Goal: Task Accomplishment & Management: Use online tool/utility

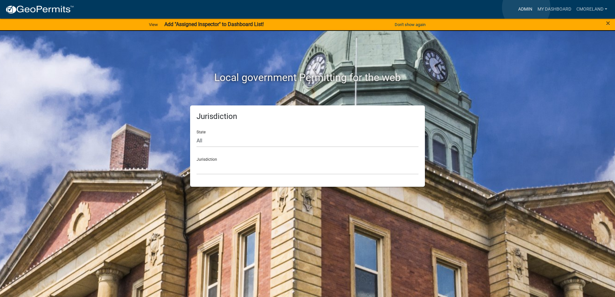
click at [527, 7] on link "Admin" at bounding box center [525, 9] width 19 height 12
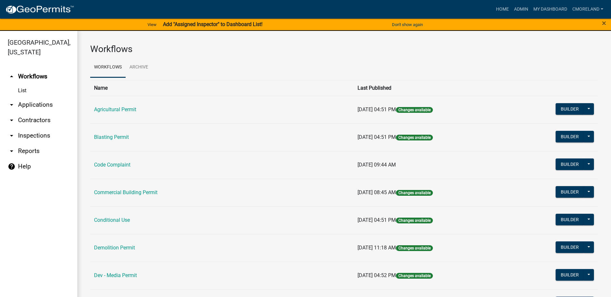
click at [28, 132] on link "arrow_drop_down Inspections" at bounding box center [38, 135] width 77 height 15
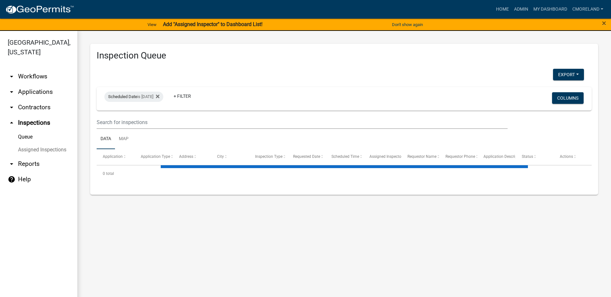
select select "2: 50"
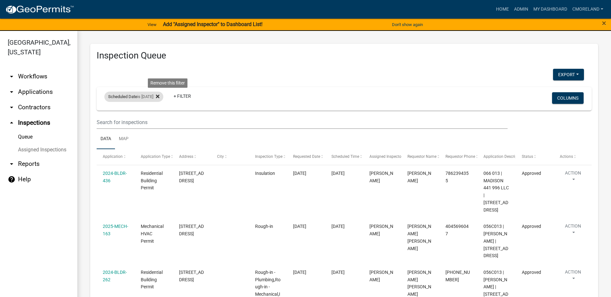
click at [159, 96] on icon at bounding box center [158, 97] width 4 height 4
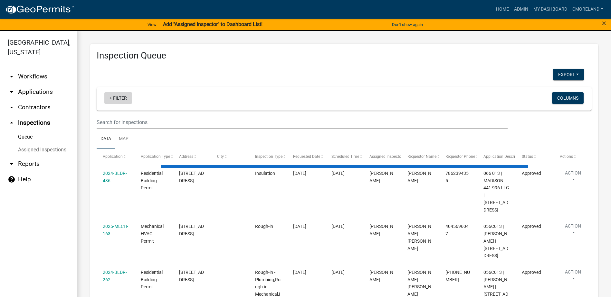
click at [121, 98] on link "+ Filter" at bounding box center [118, 98] width 28 height 12
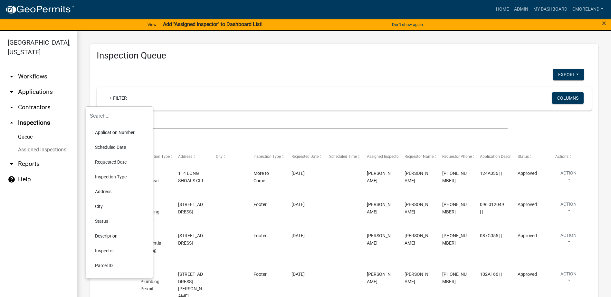
click at [109, 147] on li "Scheduled Date" at bounding box center [119, 147] width 59 height 15
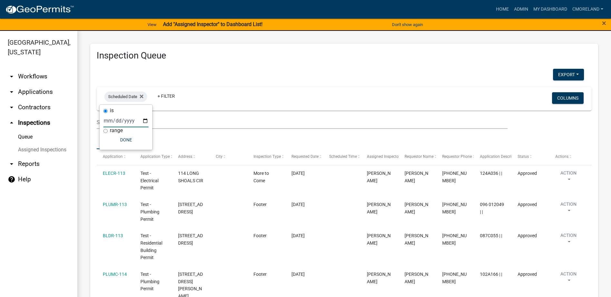
click at [145, 120] on input "date" at bounding box center [125, 120] width 45 height 13
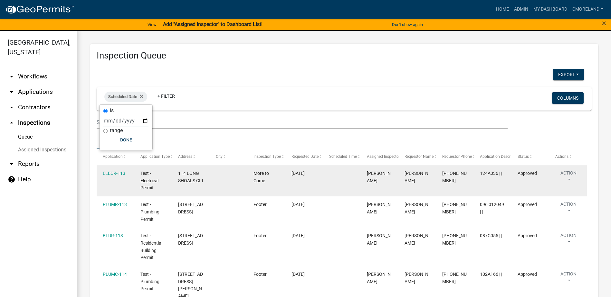
type input "[DATE]"
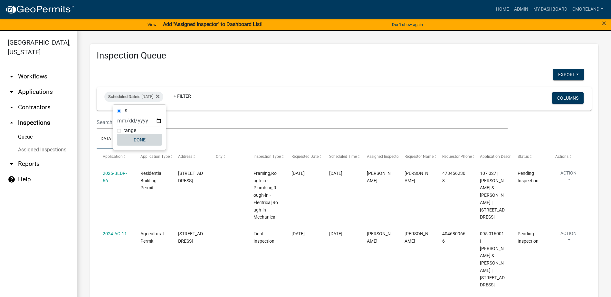
click at [140, 137] on button "Done" at bounding box center [139, 140] width 45 height 12
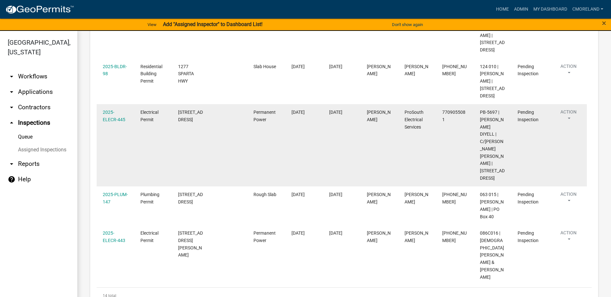
scroll to position [713, 0]
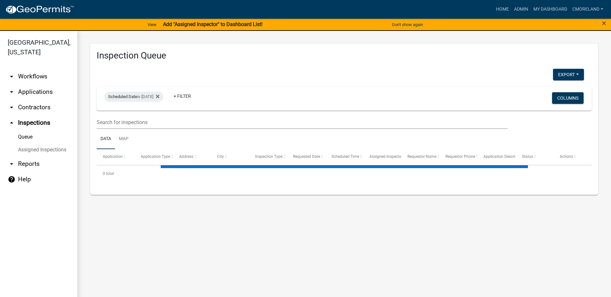
select select "2: 50"
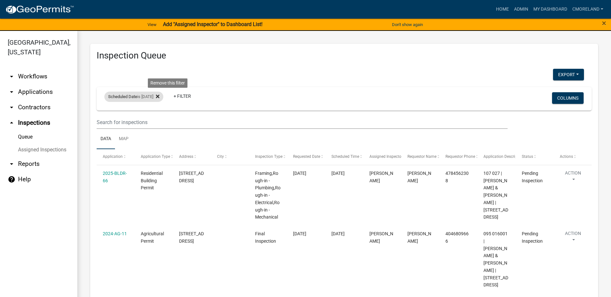
click at [159, 96] on icon at bounding box center [158, 97] width 4 height 4
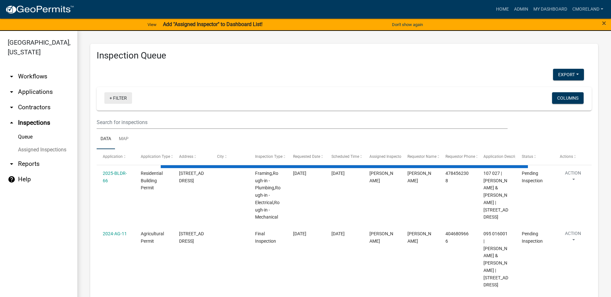
click at [118, 97] on link "+ Filter" at bounding box center [118, 98] width 28 height 12
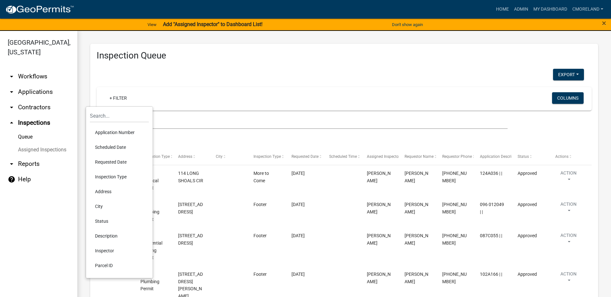
click at [111, 146] on li "Scheduled Date" at bounding box center [119, 147] width 59 height 15
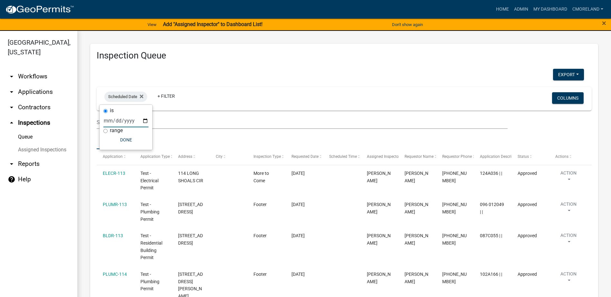
click at [143, 120] on input "date" at bounding box center [125, 120] width 45 height 13
type input "[DATE]"
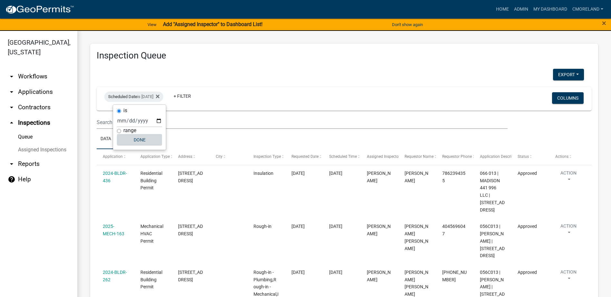
click at [141, 141] on button "Done" at bounding box center [139, 140] width 45 height 12
click at [159, 98] on icon at bounding box center [158, 96] width 4 height 5
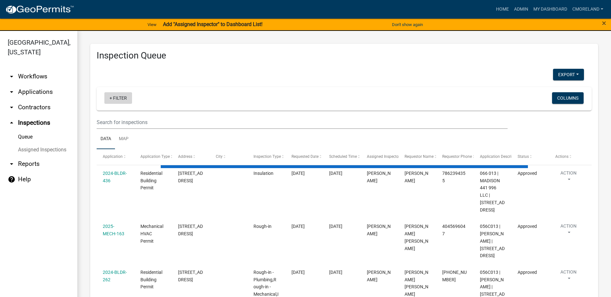
click at [119, 97] on link "+ Filter" at bounding box center [118, 98] width 28 height 12
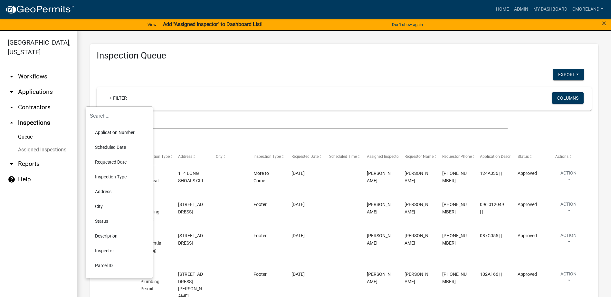
click at [114, 146] on li "Scheduled Date" at bounding box center [119, 147] width 59 height 15
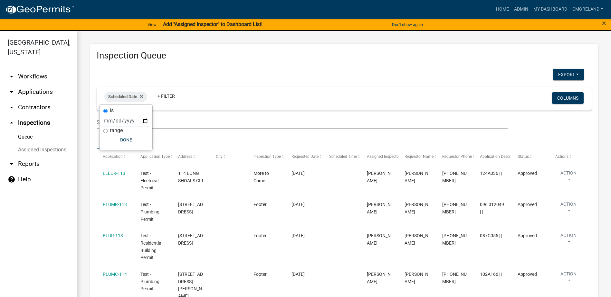
click at [143, 120] on input "date" at bounding box center [125, 120] width 45 height 13
type input "[DATE]"
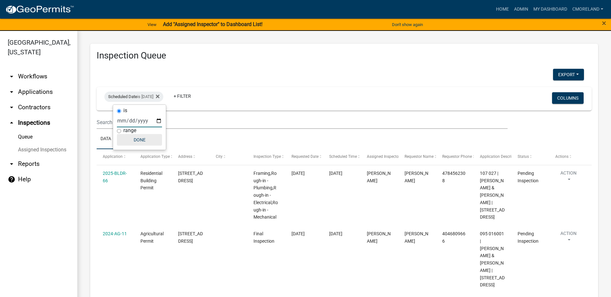
click at [147, 139] on button "Done" at bounding box center [139, 140] width 45 height 12
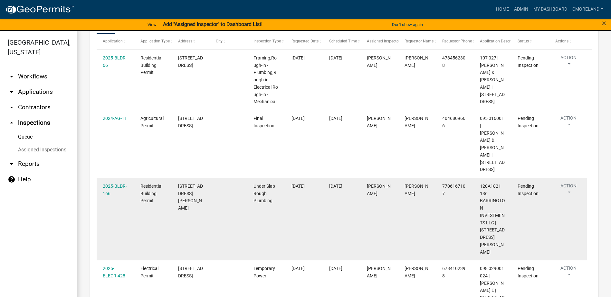
scroll to position [102, 0]
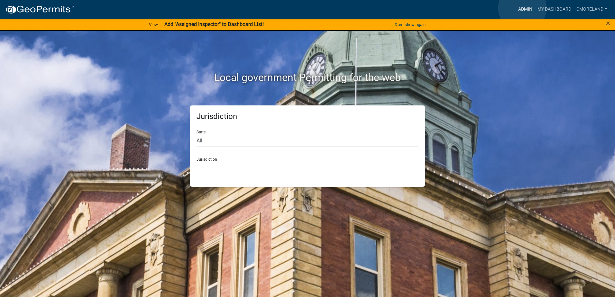
click at [523, 8] on link "Admin" at bounding box center [525, 9] width 19 height 12
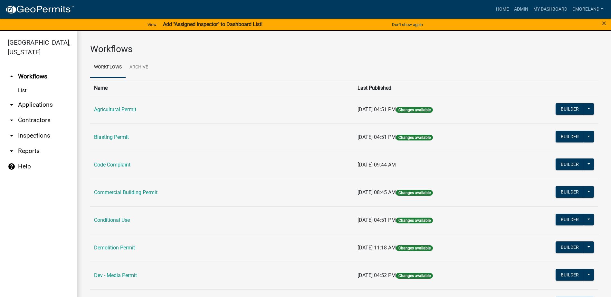
click at [50, 106] on link "arrow_drop_down Applications" at bounding box center [38, 104] width 77 height 15
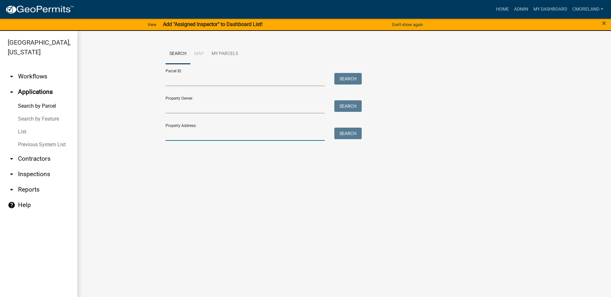
click at [181, 133] on input "Property Address:" at bounding box center [244, 134] width 159 height 13
type input "168 highway 212"
click at [347, 133] on button "Search" at bounding box center [347, 134] width 27 height 12
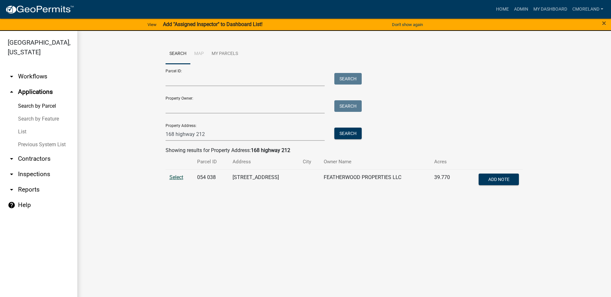
click at [177, 177] on span "Select" at bounding box center [176, 177] width 14 height 6
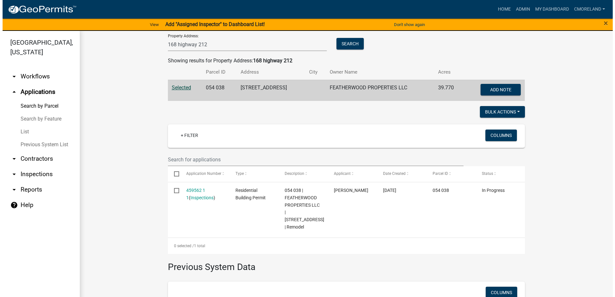
scroll to position [97, 0]
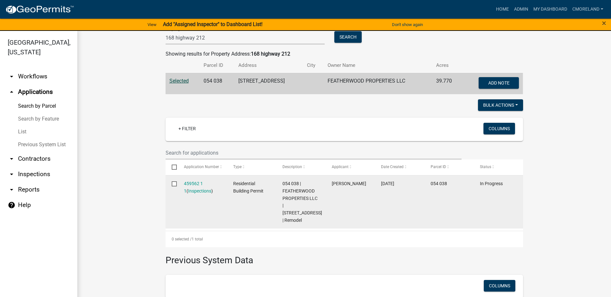
click at [194, 180] on div "459562 1 1 ( Inspections )" at bounding box center [202, 187] width 37 height 15
click at [194, 187] on div "459562 1 1 ( Inspections )" at bounding box center [202, 187] width 37 height 15
click at [195, 183] on link "459562 1 1" at bounding box center [193, 187] width 19 height 13
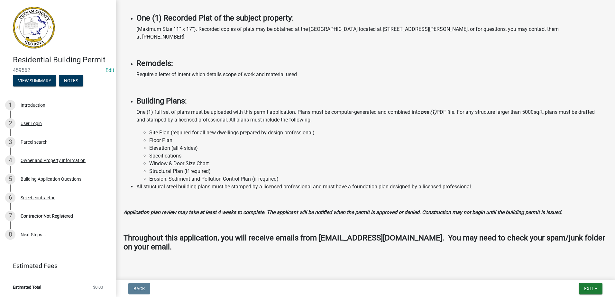
scroll to position [492, 0]
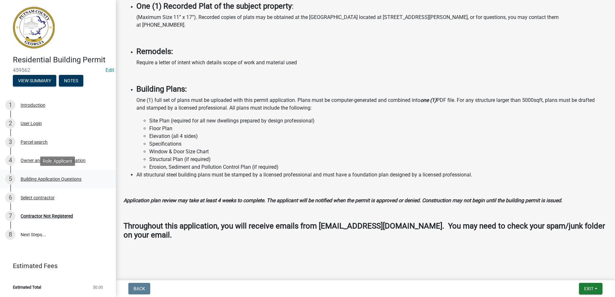
click at [39, 178] on div "Building Application Questions" at bounding box center [51, 179] width 61 height 5
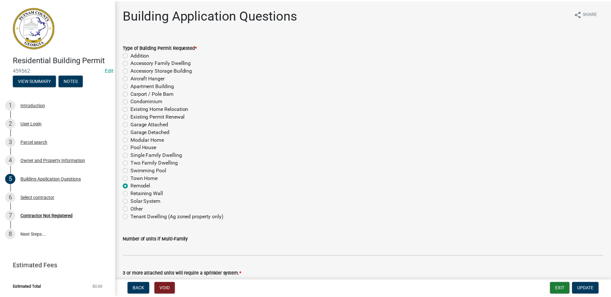
scroll to position [0, 0]
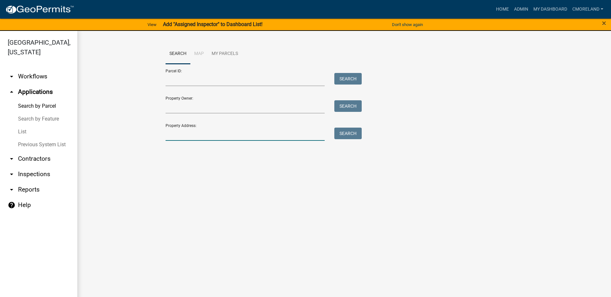
click at [173, 130] on input "Property Address:" at bounding box center [244, 134] width 159 height 13
type input "168 highway 212"
click at [347, 135] on button "Search" at bounding box center [347, 134] width 27 height 12
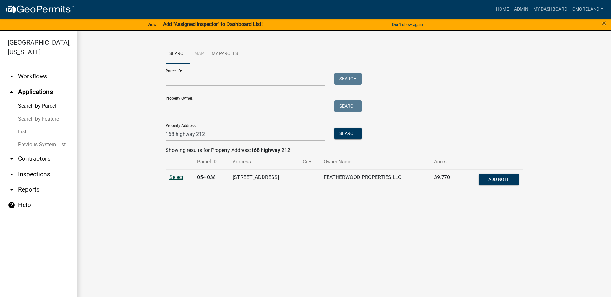
click at [177, 178] on span "Select" at bounding box center [176, 177] width 14 height 6
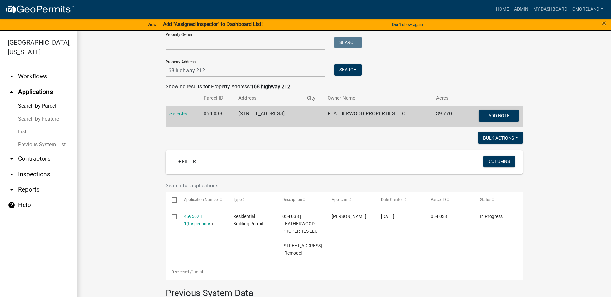
scroll to position [64, 0]
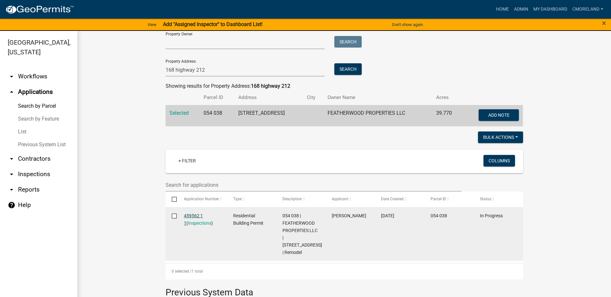
click at [195, 214] on link "459562 1 1" at bounding box center [193, 219] width 19 height 13
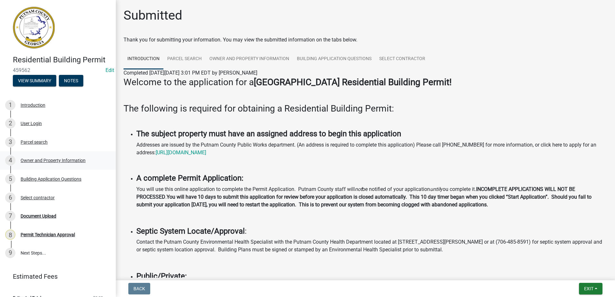
click at [51, 159] on div "Owner and Property Information" at bounding box center [53, 160] width 65 height 5
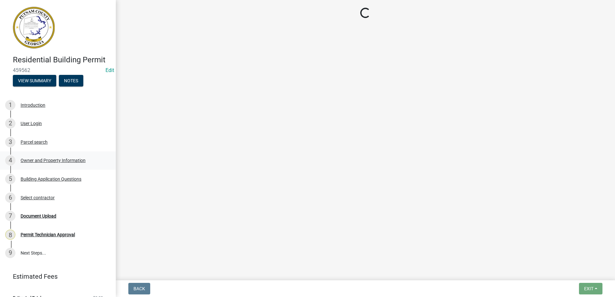
select select "ef7a1fc2-7a7a-426d-b1f0-c9b9b6ca7ff4"
select select "83394b22-4a11-496c-8e5c-75ade2e72faf"
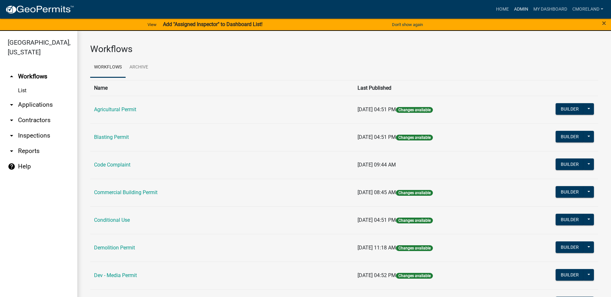
click at [518, 6] on link "Admin" at bounding box center [520, 9] width 19 height 12
click at [34, 137] on link "arrow_drop_down Inspections" at bounding box center [38, 135] width 77 height 15
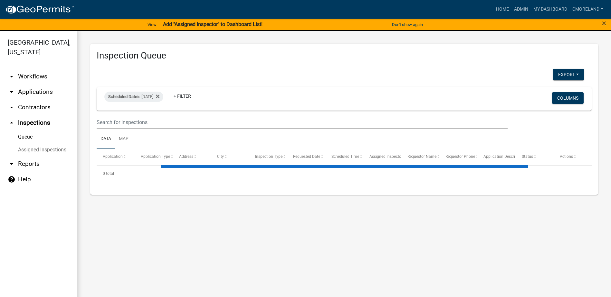
select select "2: 50"
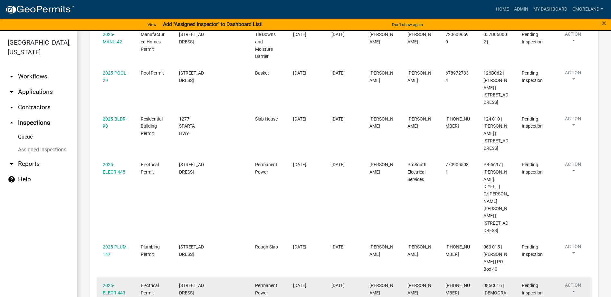
scroll to position [642, 0]
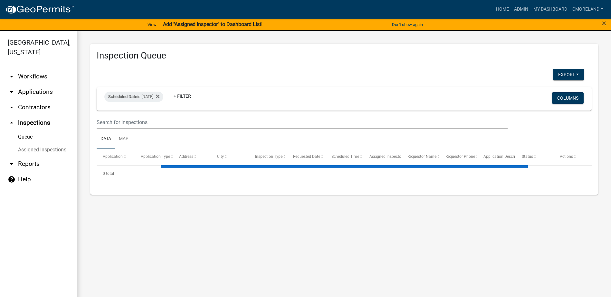
select select "2: 50"
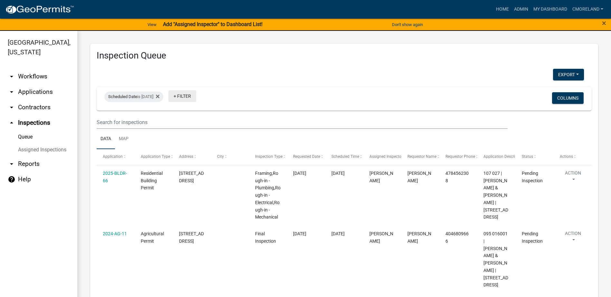
click at [196, 96] on link "+ Filter" at bounding box center [182, 96] width 28 height 12
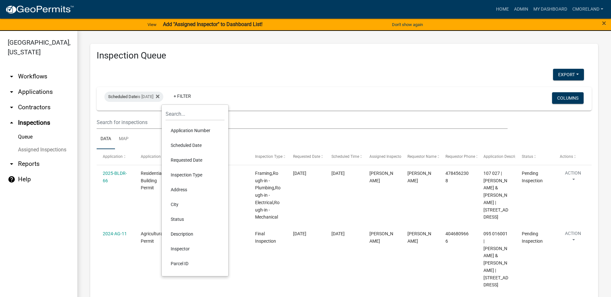
click at [184, 248] on li "Inspector" at bounding box center [194, 249] width 59 height 15
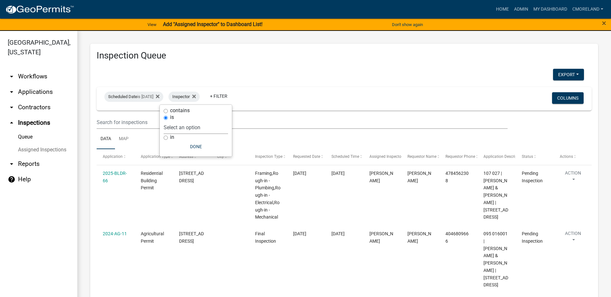
click at [211, 127] on select "Select an option None Michele Rivera Dorothy Evans Kenteria Williams Jerry Stok…" at bounding box center [196, 127] width 64 height 13
select select "07642ab0-564c-47bb-824b-0ccf2da83593"
click at [180, 121] on select "Select an option None Michele Rivera Dorothy Evans Kenteria Williams Jerry Stok…" at bounding box center [196, 127] width 64 height 13
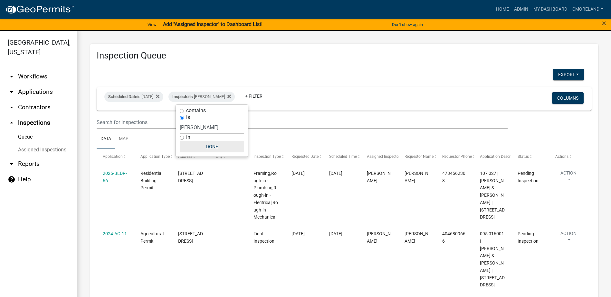
click at [211, 145] on button "Done" at bounding box center [212, 147] width 64 height 12
click at [554, 73] on button "Export" at bounding box center [568, 75] width 31 height 12
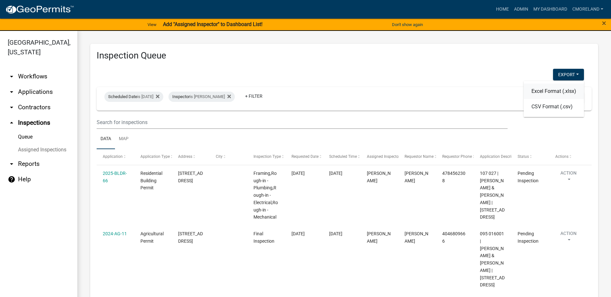
click at [552, 92] on button "Excel Format (.xlsx)" at bounding box center [553, 91] width 60 height 15
